Goal: Navigation & Orientation: Find specific page/section

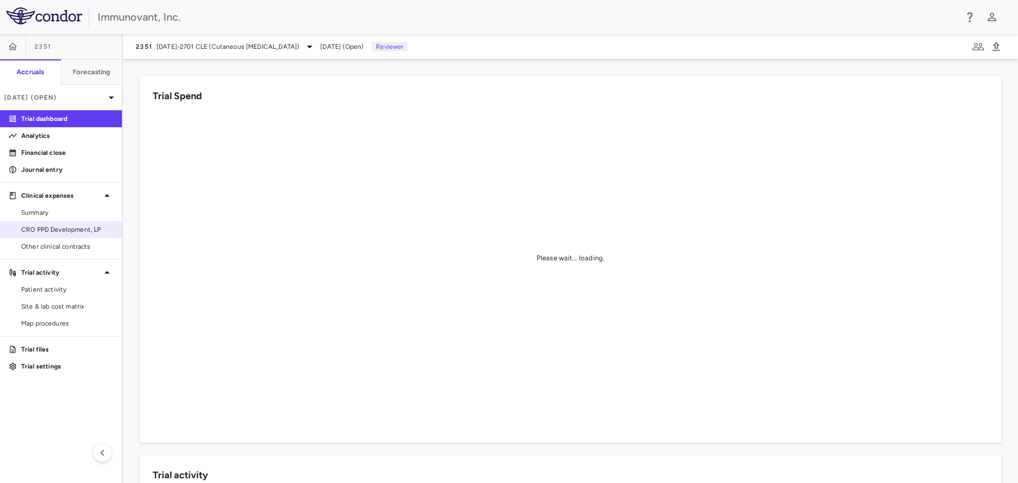
click at [83, 228] on span "CRO PPD Development, LP" at bounding box center [67, 230] width 92 height 10
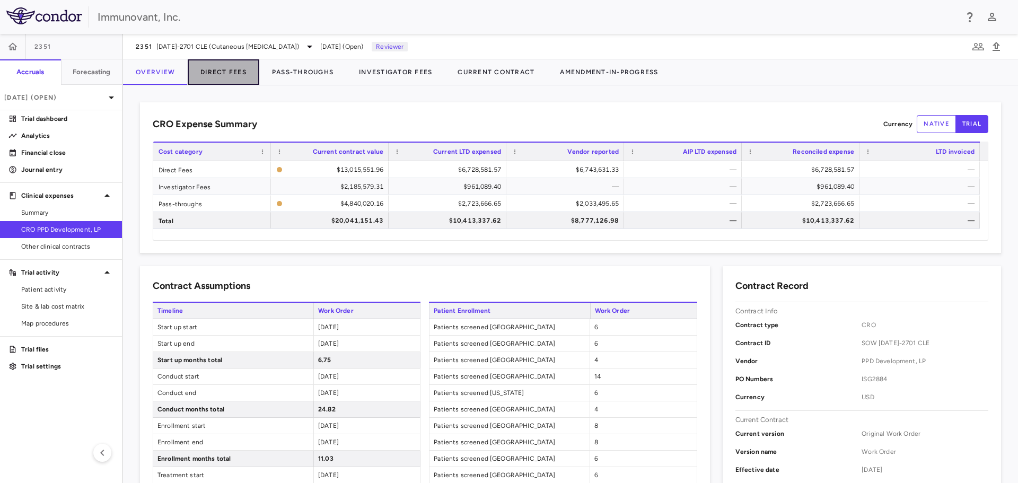
click at [225, 72] on button "Direct Fees" at bounding box center [224, 71] width 72 height 25
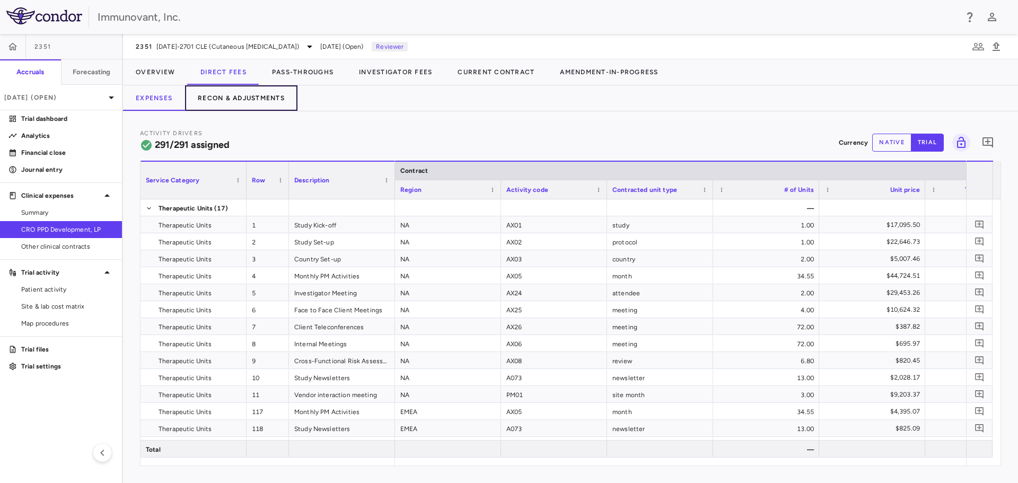
click at [241, 99] on button "Recon & Adjustments" at bounding box center [241, 97] width 112 height 25
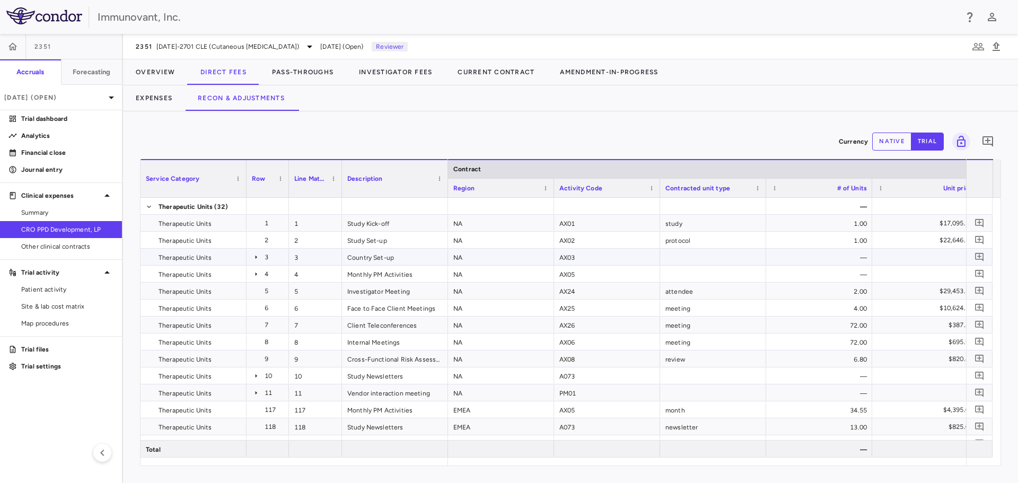
click at [252, 257] on icon at bounding box center [256, 257] width 8 height 8
